Goal: Check status: Check status

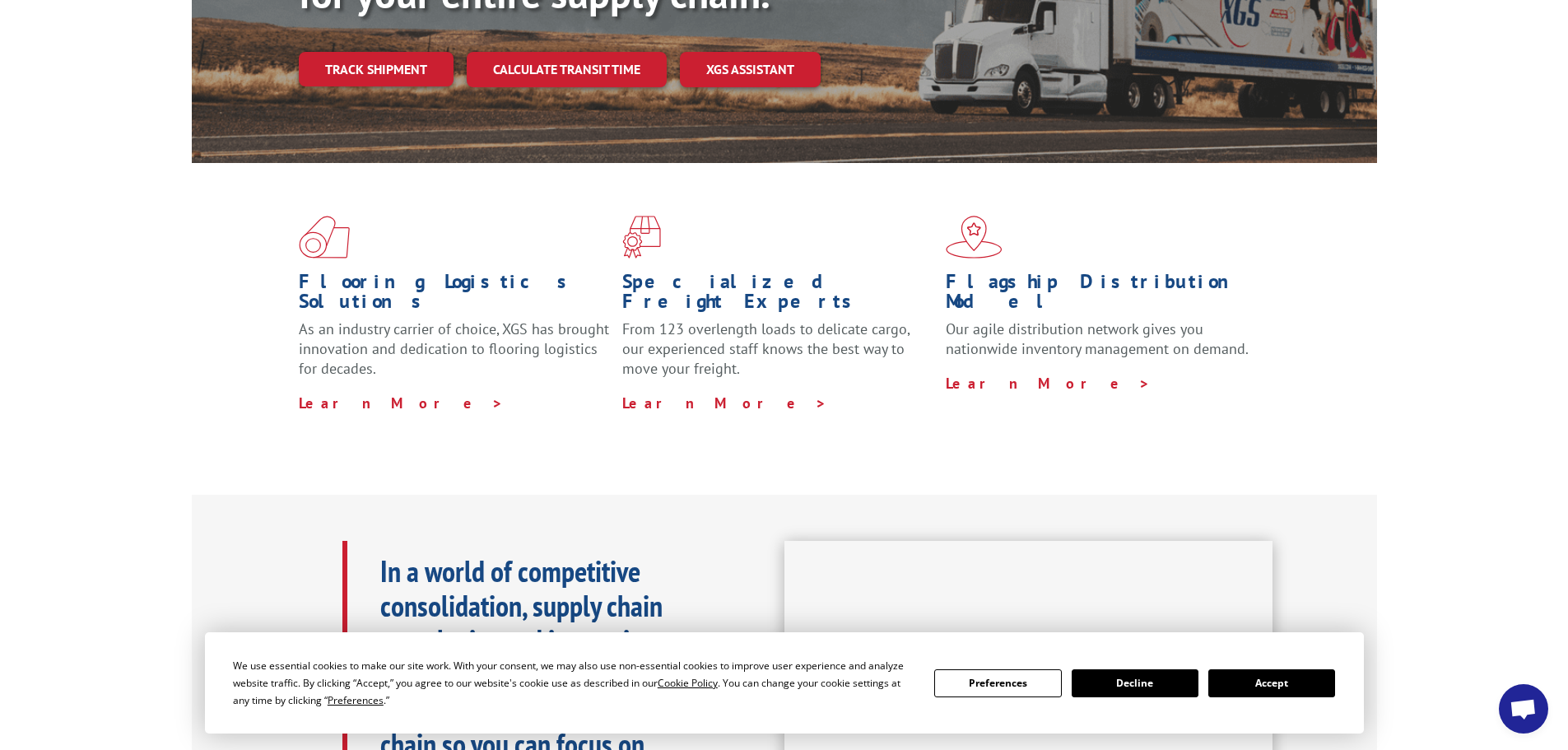
scroll to position [329, 0]
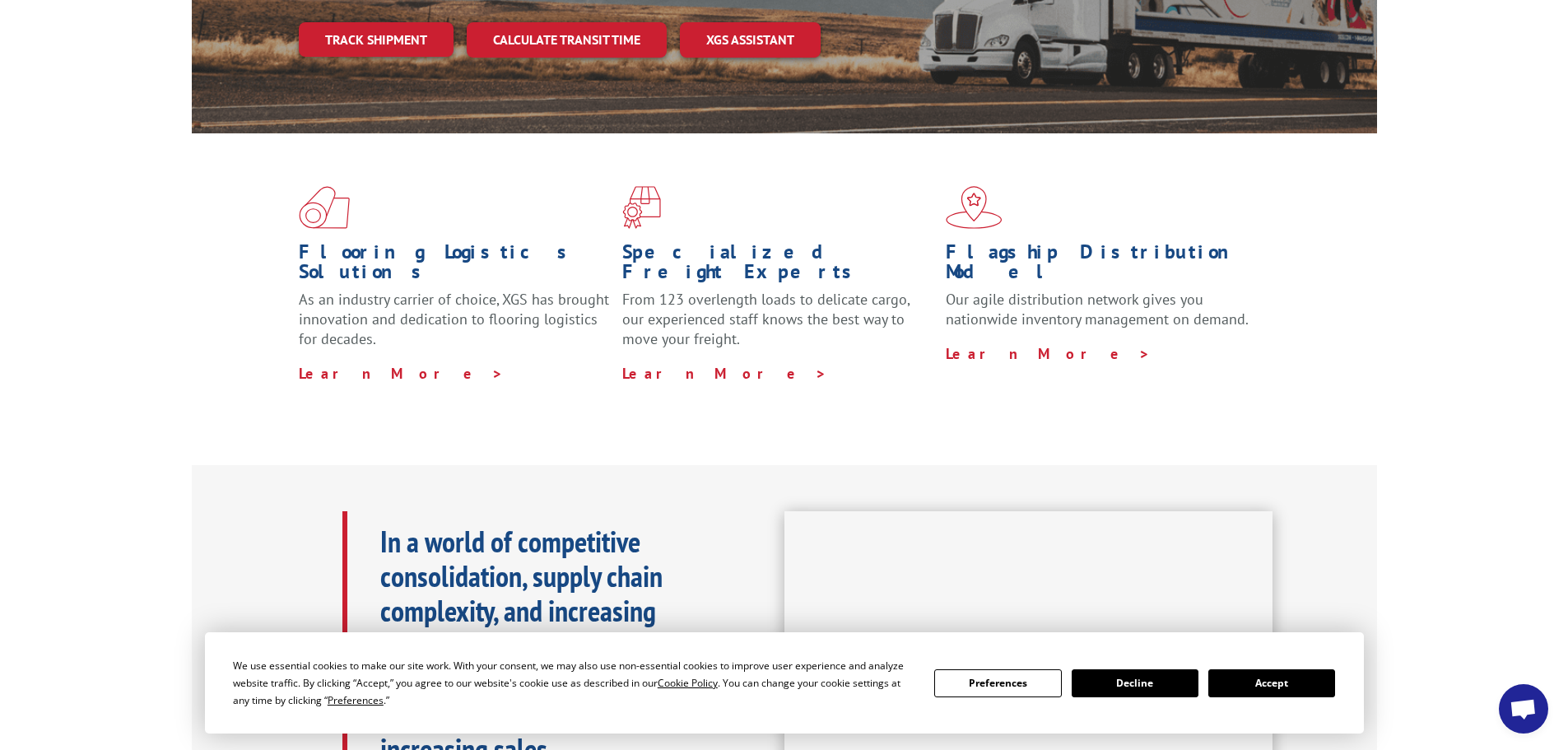
click at [1276, 683] on button "Accept" at bounding box center [1271, 684] width 127 height 28
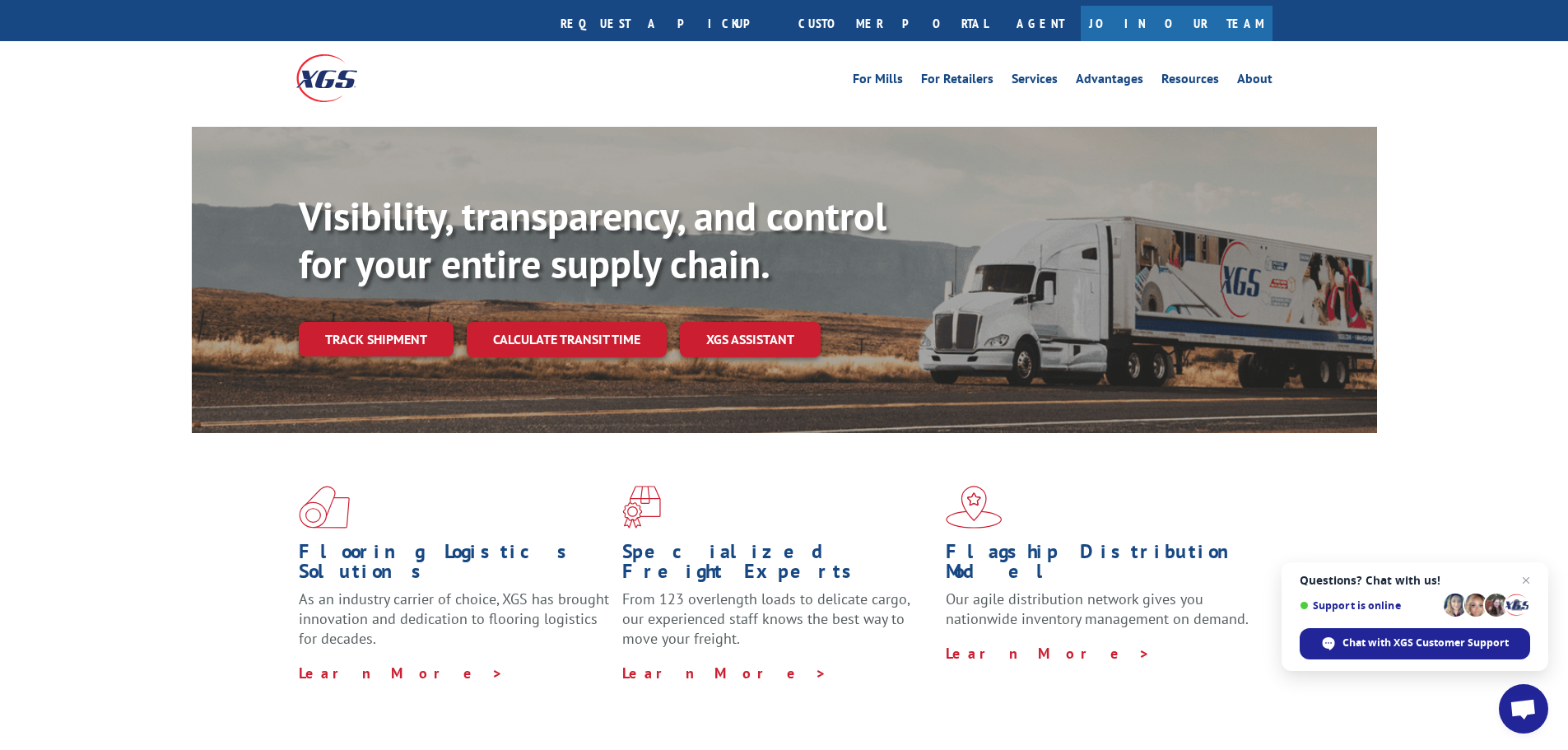
scroll to position [0, 0]
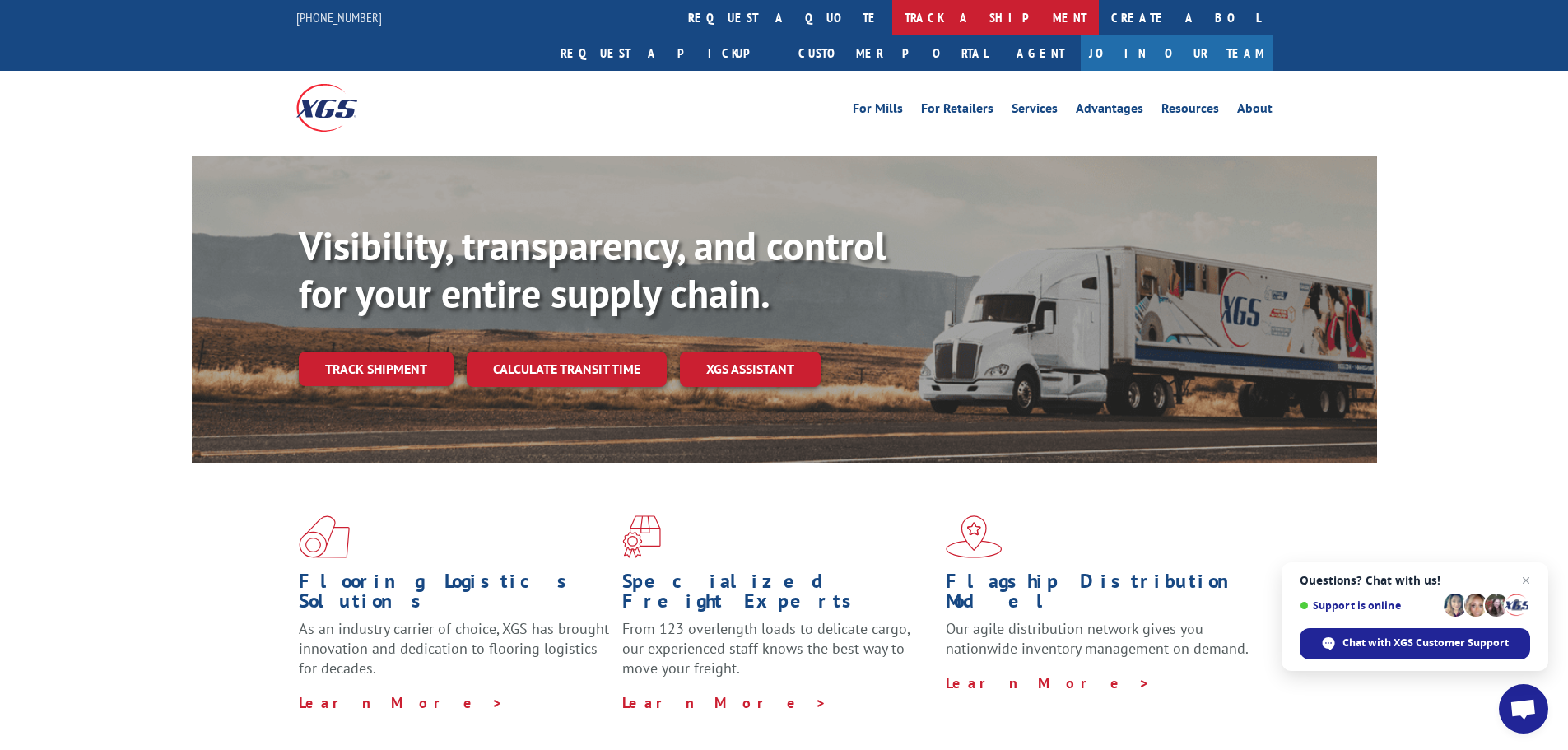
click at [892, 15] on link "track a shipment" at bounding box center [995, 17] width 206 height 36
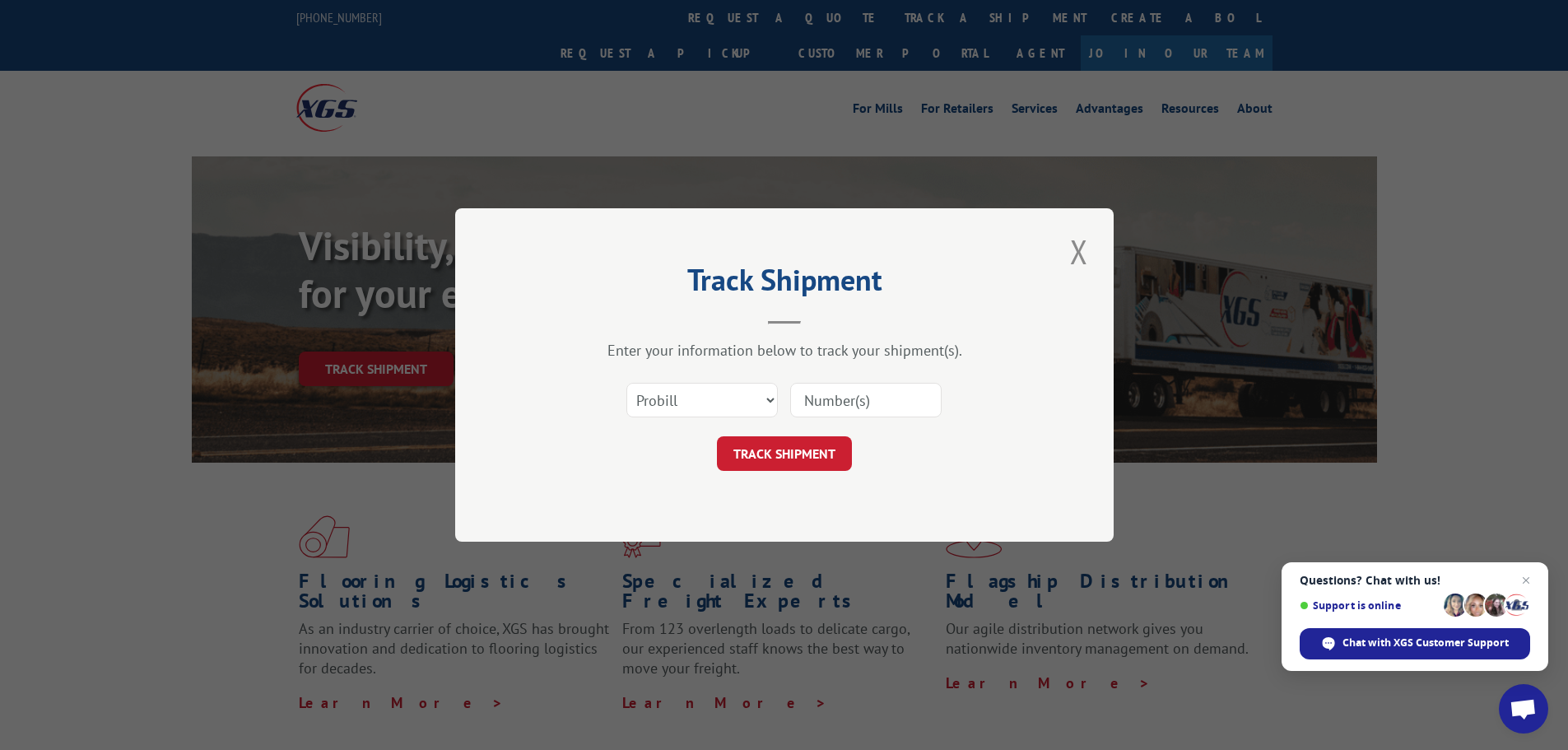
click at [829, 397] on input at bounding box center [866, 401] width 152 height 35
paste input "13531355"
type input "13531355"
click at [788, 451] on button "TRACK SHIPMENT" at bounding box center [784, 454] width 135 height 35
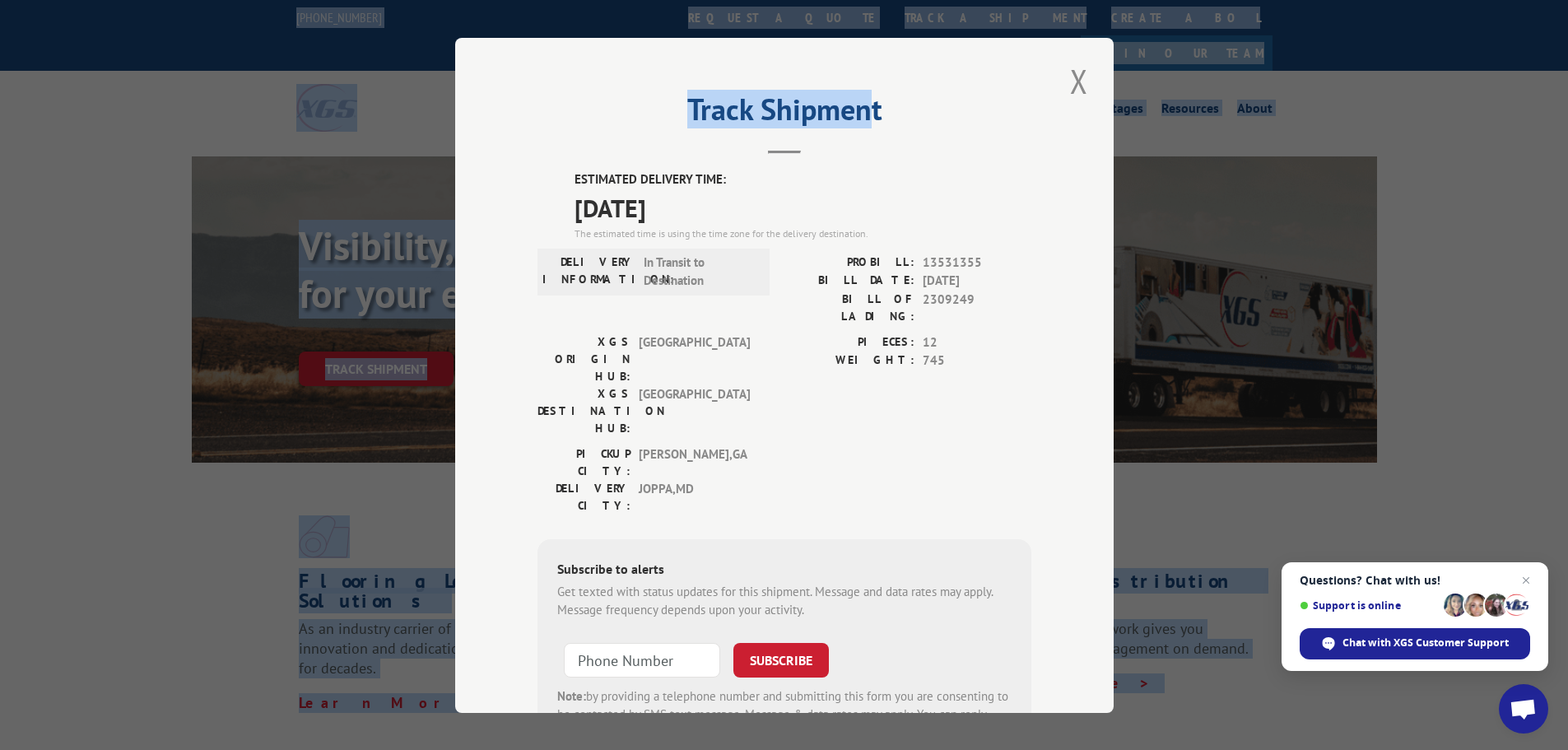
drag, startPoint x: 857, startPoint y: 51, endPoint x: -271, endPoint y: 32, distance: 1128.2
click at [1078, 77] on button "Close modal" at bounding box center [1079, 80] width 28 height 46
